Goal: Transaction & Acquisition: Register for event/course

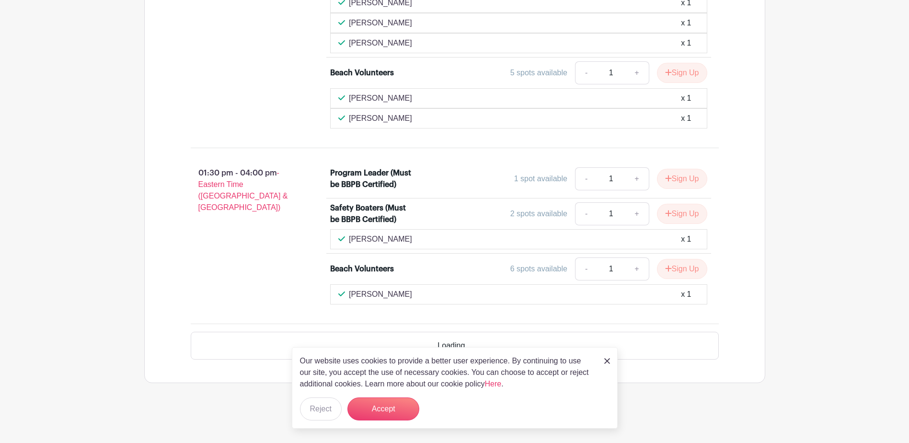
scroll to position [918, 0]
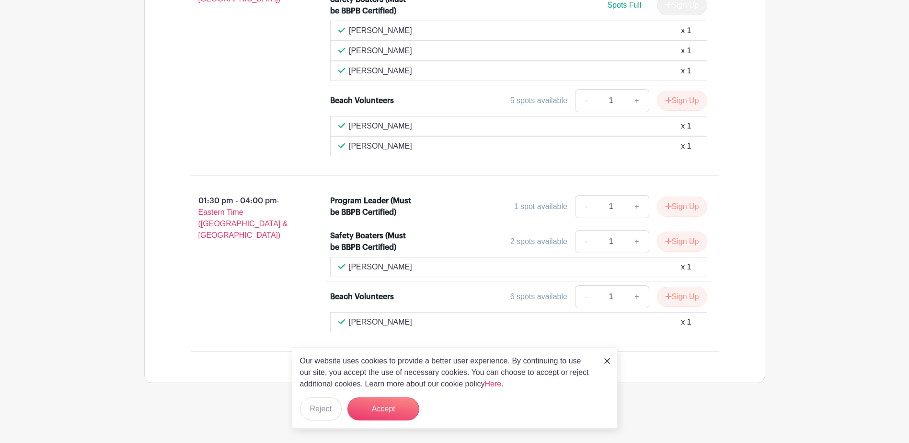
click at [609, 361] on img at bounding box center [607, 361] width 6 height 6
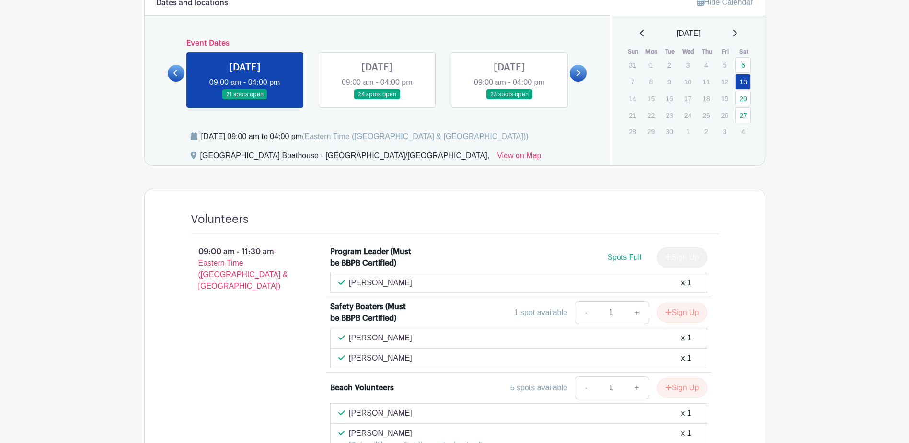
scroll to position [320, 0]
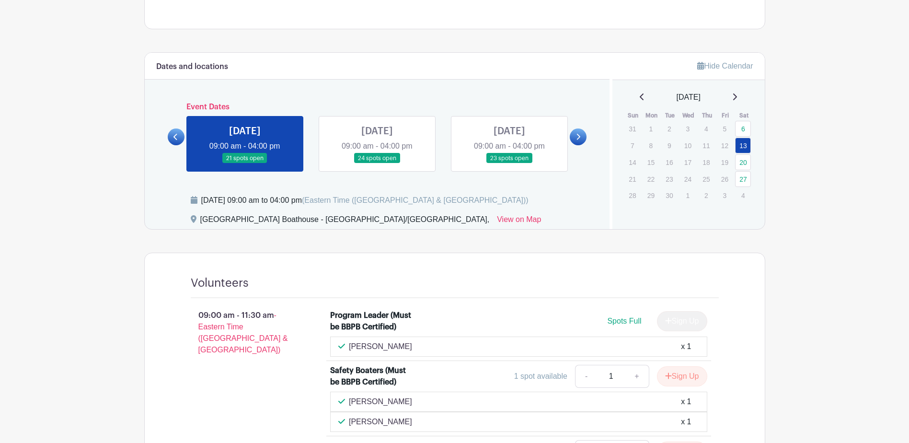
click at [377, 163] on link at bounding box center [377, 163] width 0 height 0
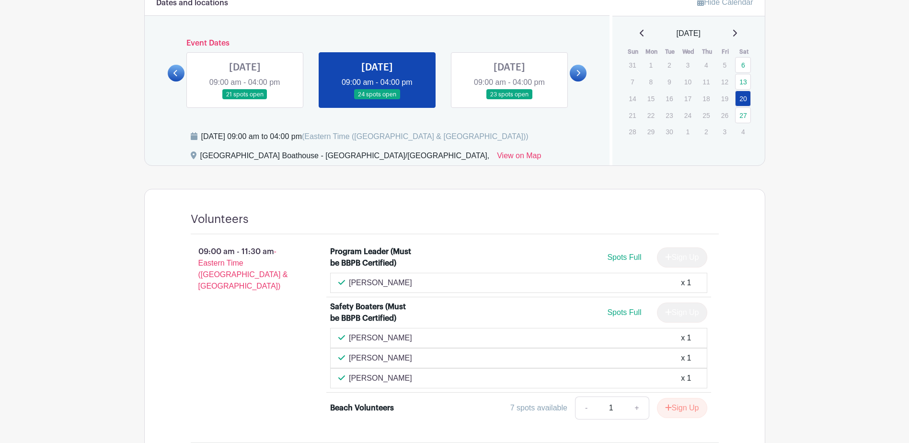
scroll to position [255, 0]
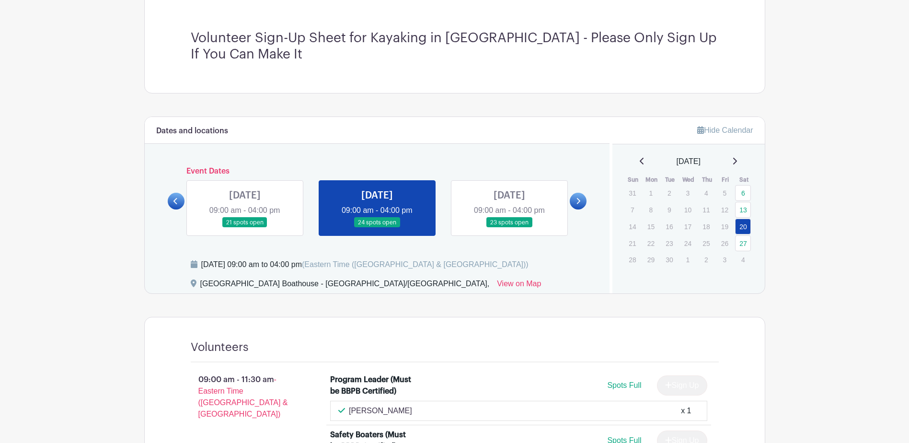
click at [509, 228] on link at bounding box center [509, 228] width 0 height 0
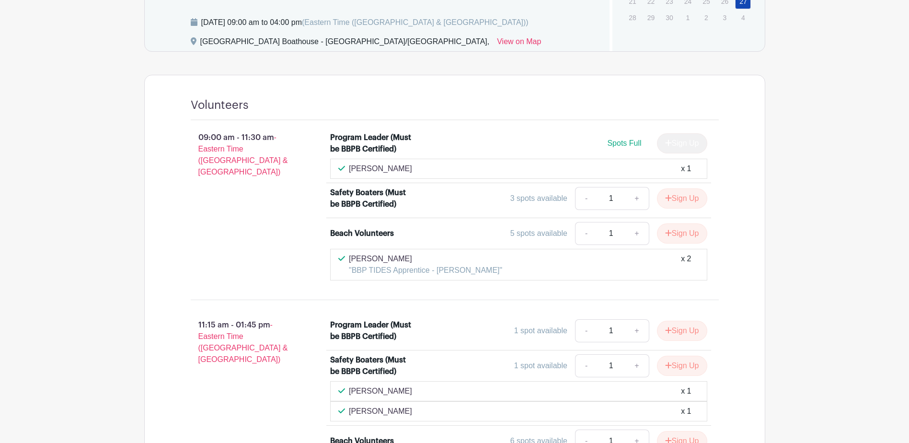
scroll to position [242, 0]
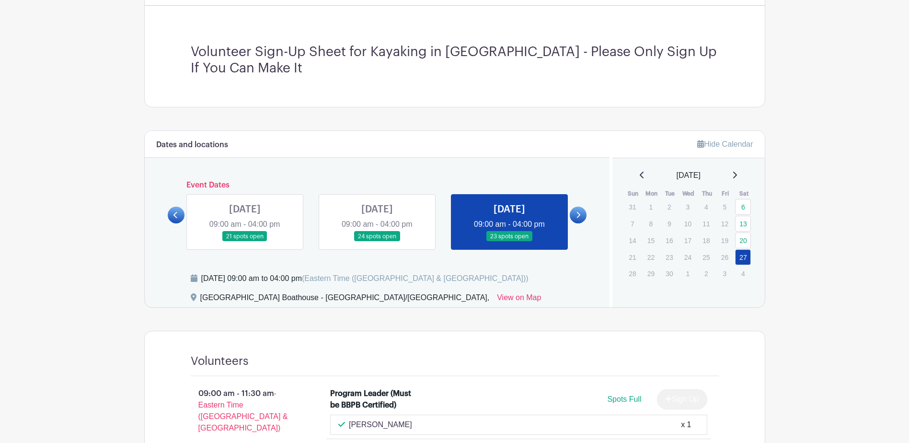
click at [579, 216] on icon at bounding box center [579, 215] width 4 height 6
click at [581, 216] on link at bounding box center [578, 215] width 17 height 17
drag, startPoint x: 581, startPoint y: 216, endPoint x: 572, endPoint y: 194, distance: 23.9
click at [572, 194] on div "Event Dates [DATE] 04:30 pm - 08:15 pm 9 spots open [DATE] 04:30 pm - 08:15 pm …" at bounding box center [377, 215] width 419 height 69
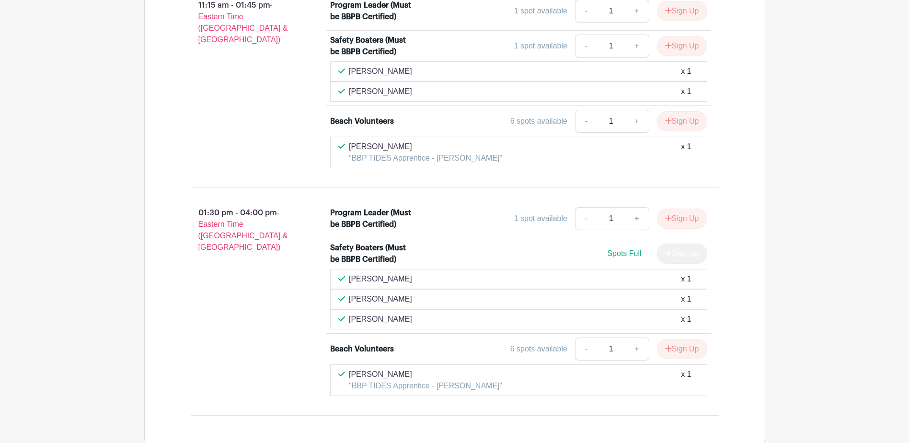
scroll to position [881, 0]
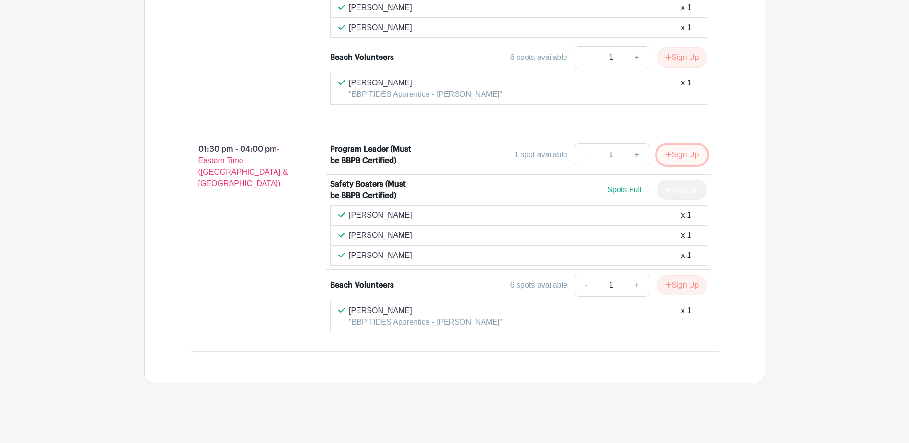
click at [678, 157] on button "Sign Up" at bounding box center [682, 155] width 50 height 20
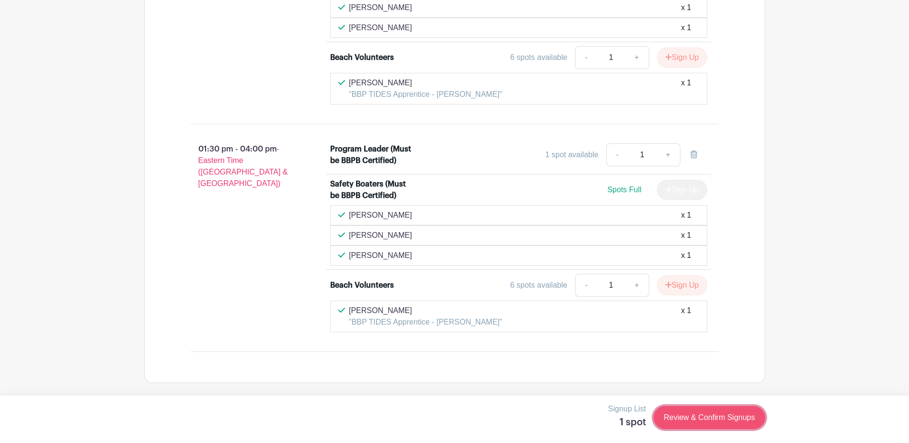
click at [729, 417] on link "Review & Confirm Signups" at bounding box center [709, 417] width 111 height 23
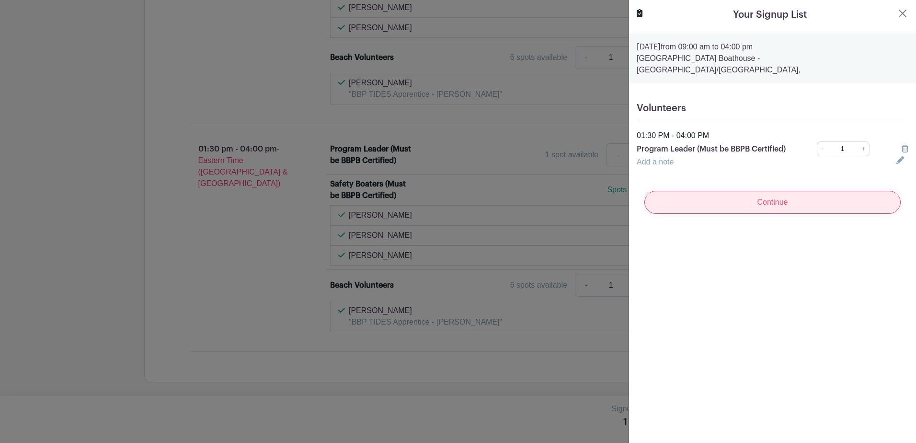
click at [716, 200] on input "Continue" at bounding box center [773, 202] width 256 height 23
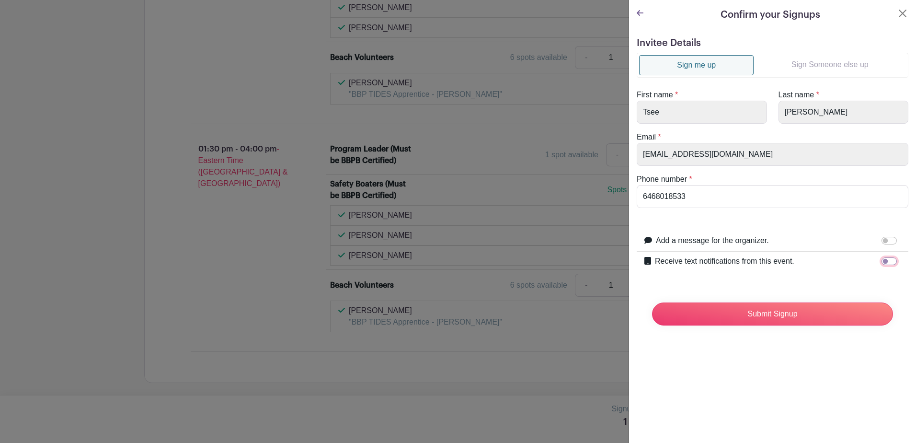
click at [882, 261] on input "Receive text notifications from this event." at bounding box center [889, 261] width 15 height 8
checkbox input "true"
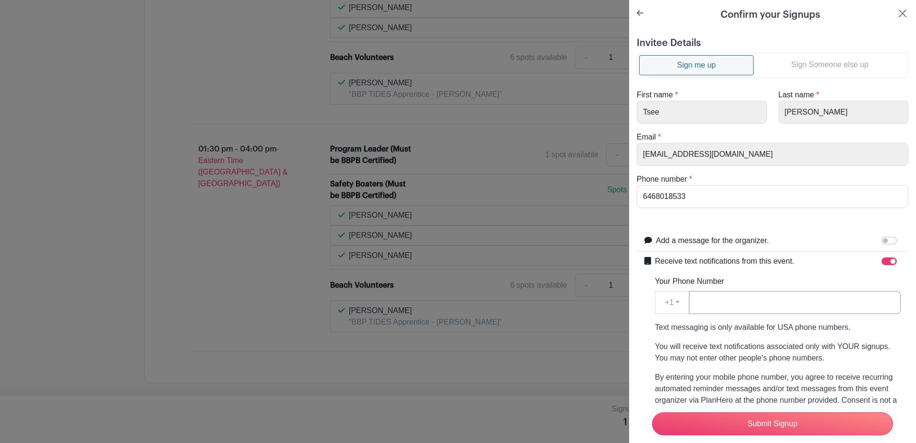
click at [727, 303] on input "Your Phone Number" at bounding box center [795, 302] width 212 height 23
type input "6468018533"
click at [782, 420] on input "Submit Signup" at bounding box center [772, 423] width 241 height 23
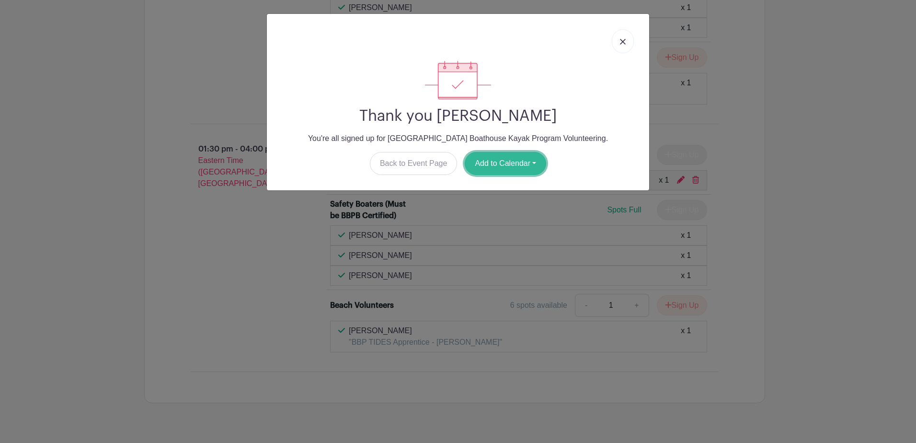
click at [503, 163] on button "Add to Calendar" at bounding box center [505, 163] width 81 height 23
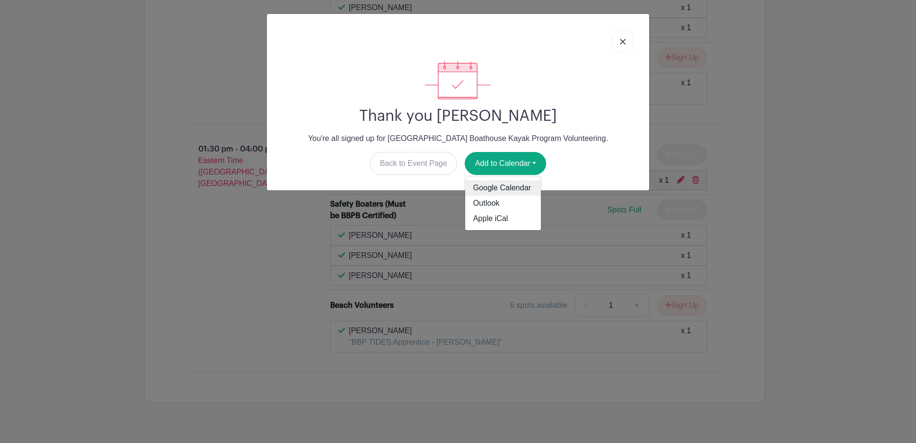
click at [508, 188] on link "Google Calendar" at bounding box center [503, 187] width 76 height 15
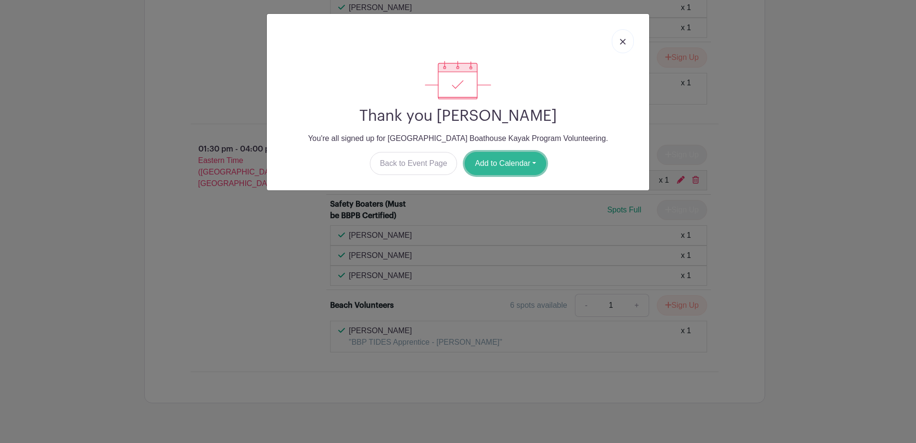
click at [503, 160] on button "Add to Calendar" at bounding box center [505, 163] width 81 height 23
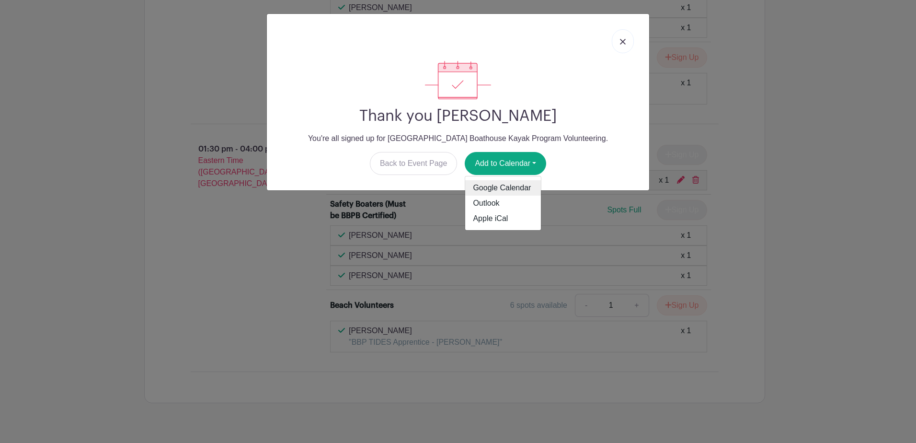
click at [507, 188] on link "Google Calendar" at bounding box center [503, 187] width 76 height 15
click at [626, 40] on link at bounding box center [623, 41] width 22 height 24
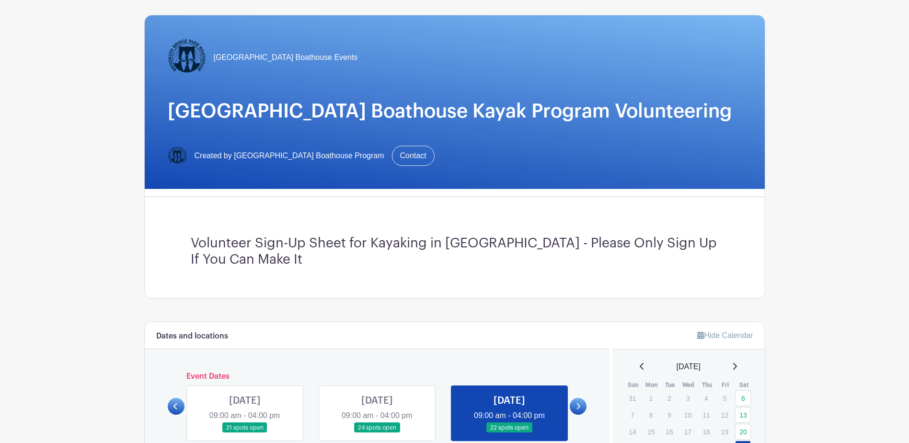
scroll to position [0, 0]
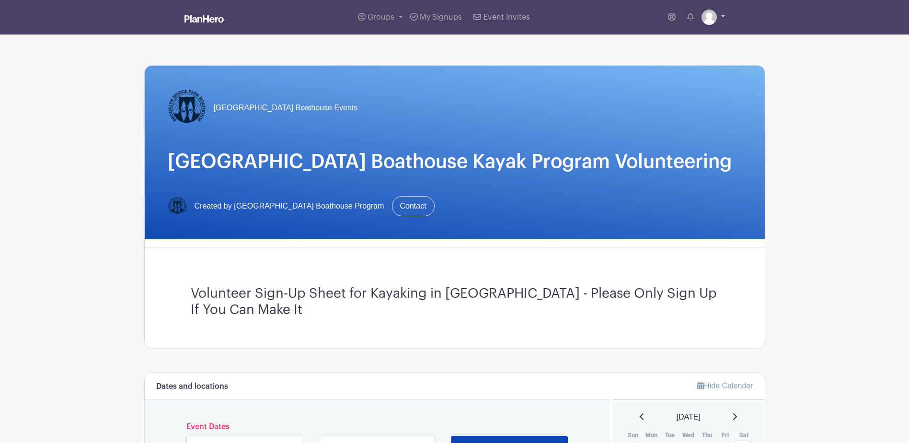
click at [717, 13] on link at bounding box center [713, 17] width 23 height 15
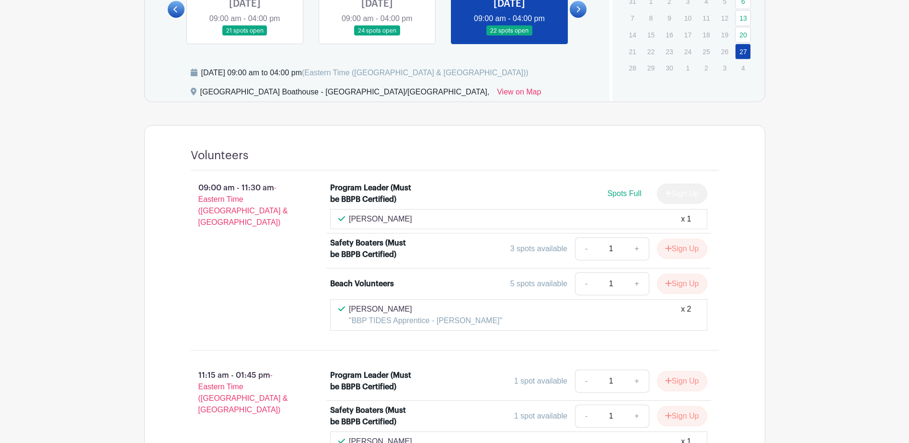
scroll to position [383, 0]
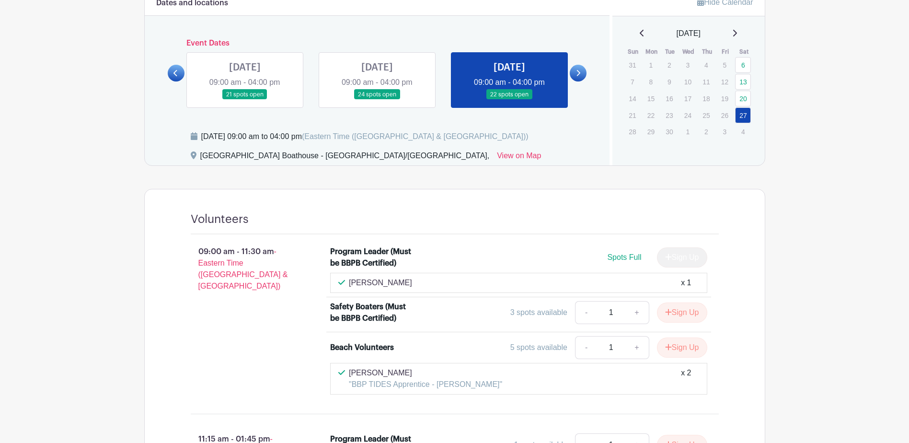
click at [377, 100] on link at bounding box center [377, 100] width 0 height 0
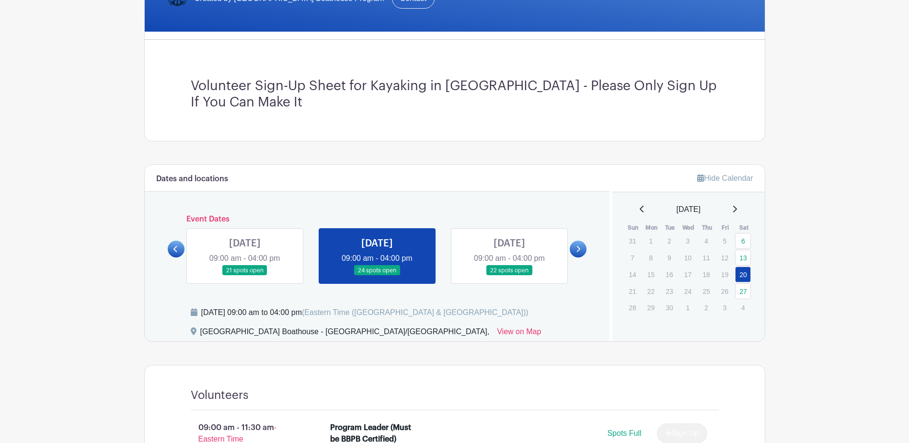
scroll to position [80, 0]
